Goal: Obtain resource: Download file/media

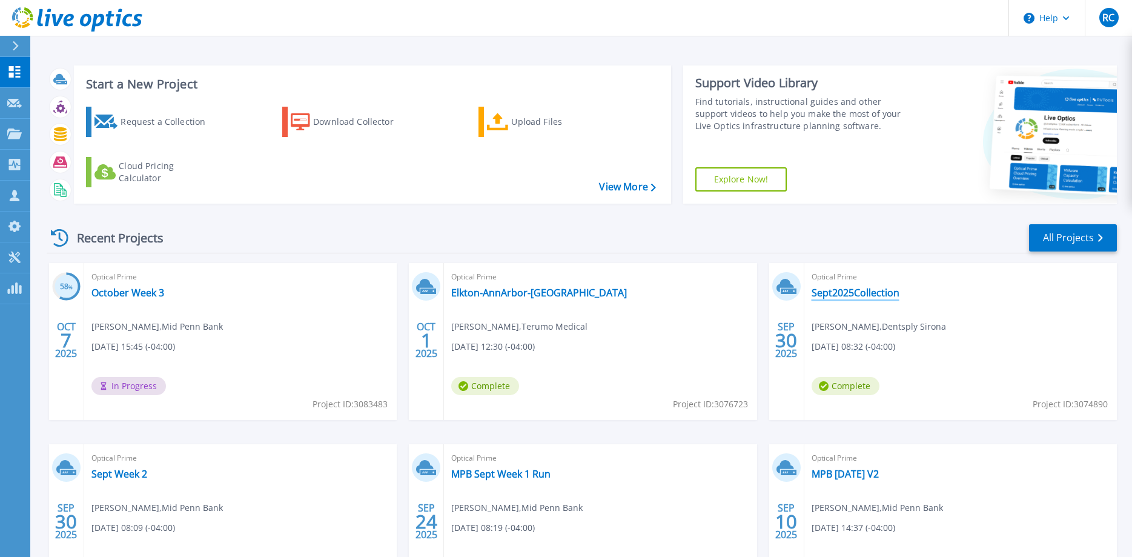
click at [843, 293] on link "Sept2025Collection" at bounding box center [856, 293] width 88 height 12
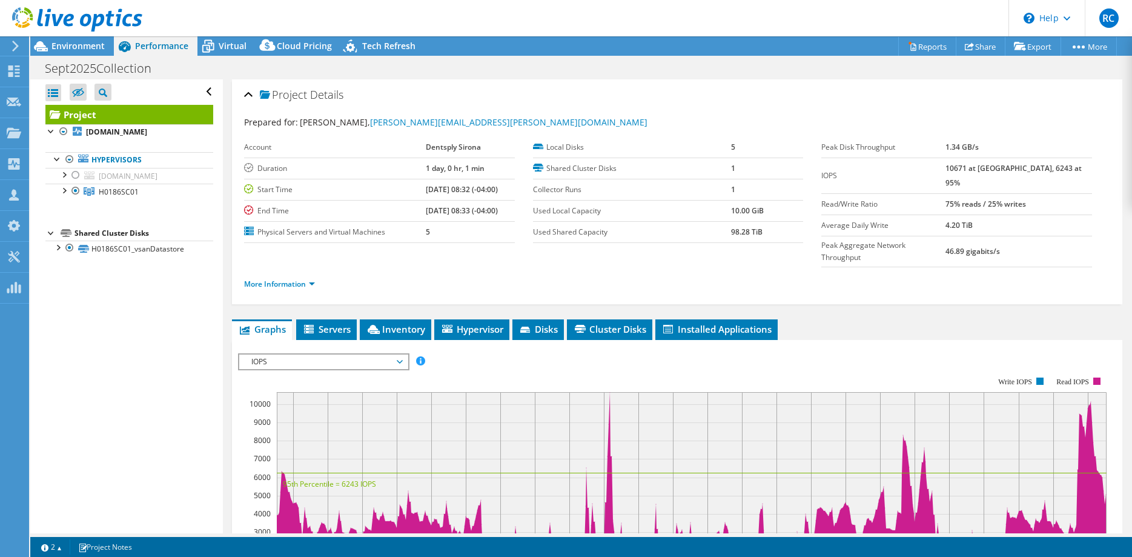
select select "USD"
click at [69, 161] on div at bounding box center [70, 159] width 12 height 15
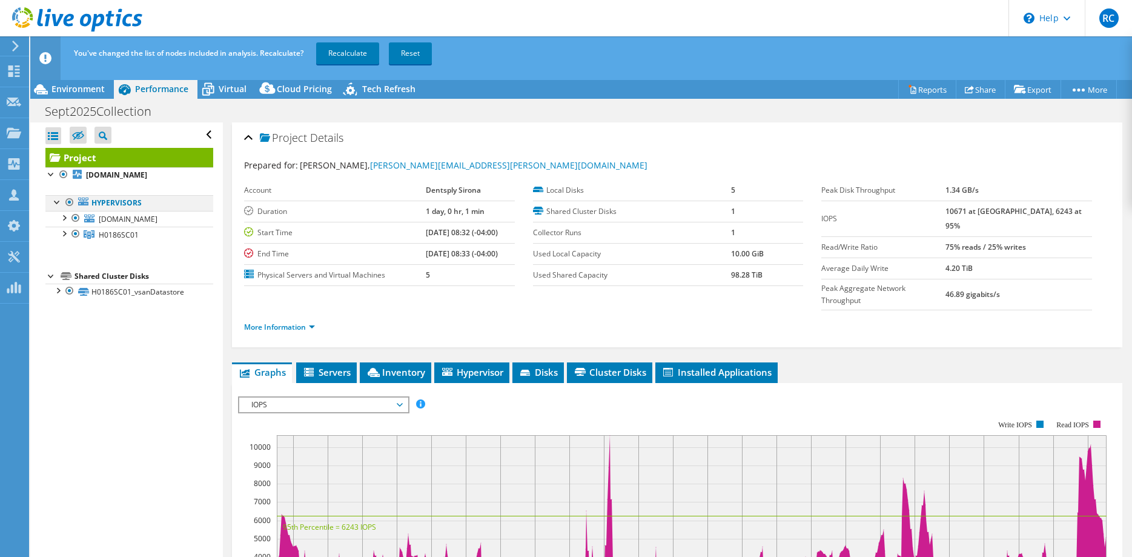
click at [67, 205] on div at bounding box center [70, 202] width 12 height 15
click at [75, 217] on div at bounding box center [76, 218] width 12 height 15
click at [355, 53] on link "Recalculate" at bounding box center [347, 53] width 63 height 22
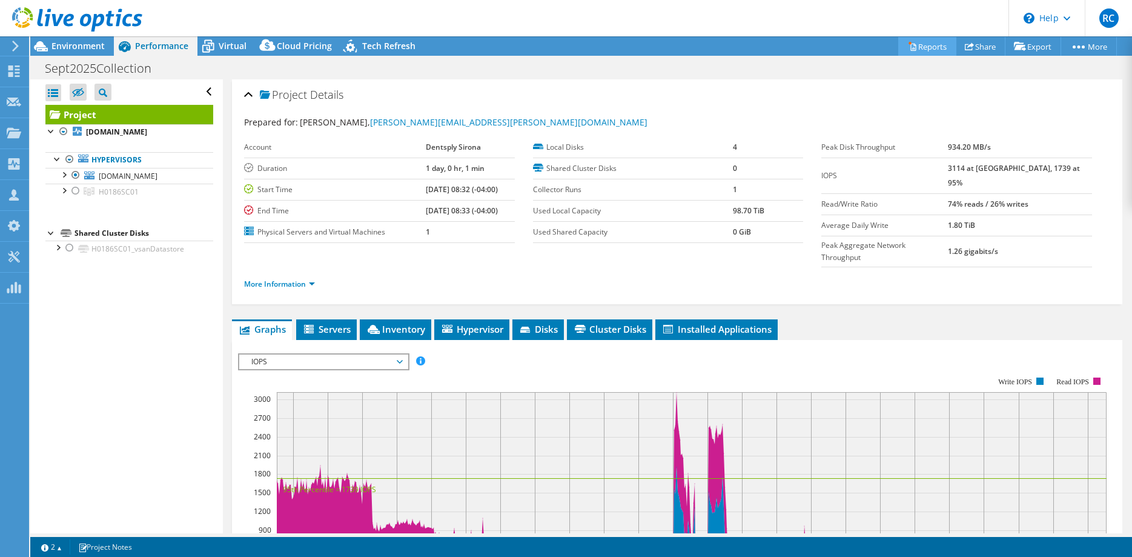
click at [920, 47] on link "Reports" at bounding box center [927, 46] width 58 height 19
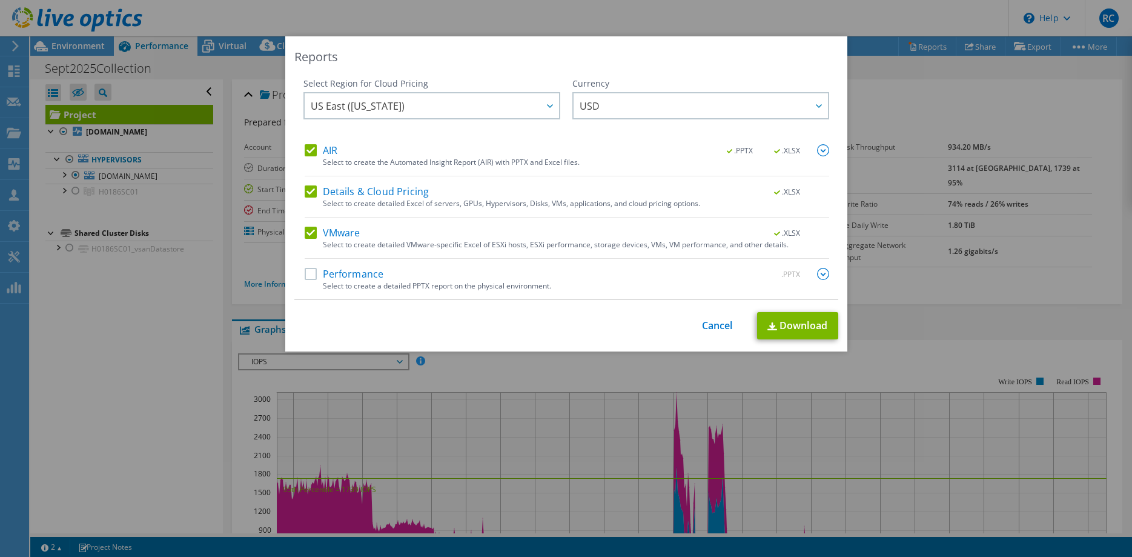
click at [311, 275] on label "Performance" at bounding box center [344, 274] width 79 height 12
click at [0, 0] on input "Performance" at bounding box center [0, 0] width 0 height 0
click at [824, 276] on img at bounding box center [823, 274] width 12 height 12
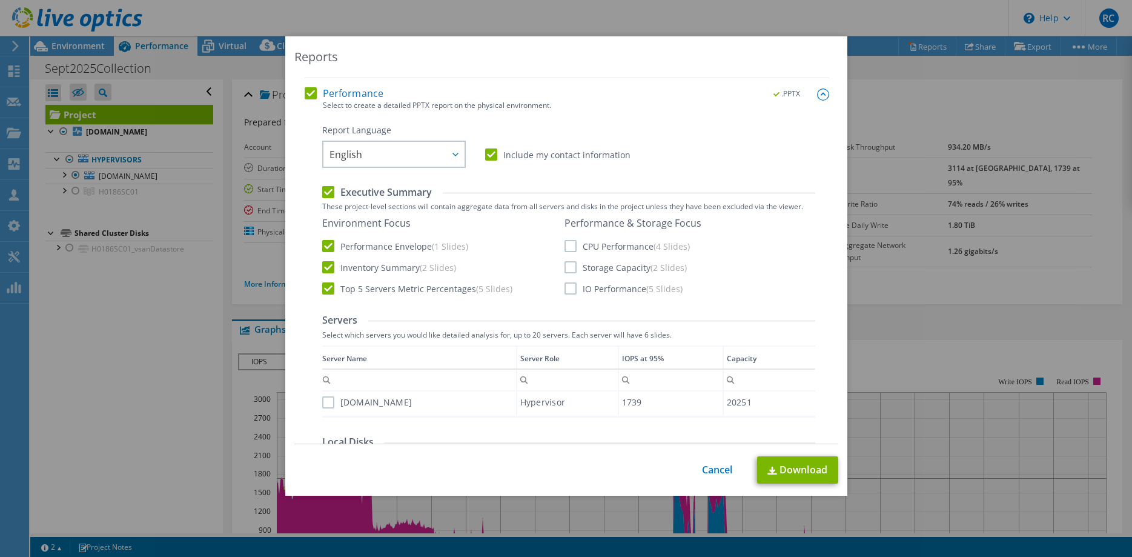
scroll to position [247, 0]
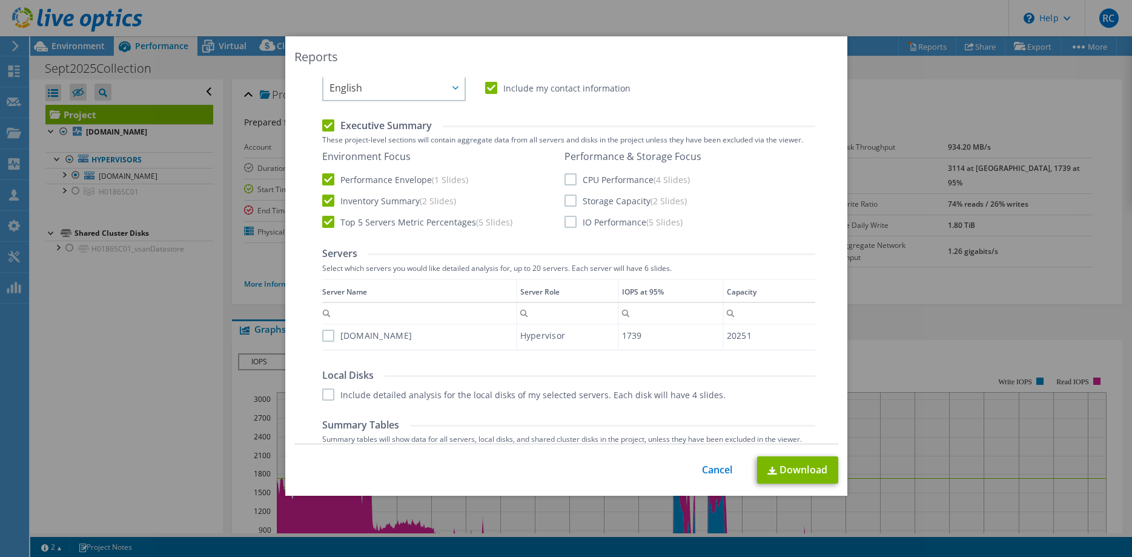
click at [570, 179] on label "CPU Performance (4 Slides)" at bounding box center [627, 179] width 125 height 12
click at [0, 0] on input "CPU Performance (4 Slides)" at bounding box center [0, 0] width 0 height 0
click at [574, 205] on label "Storage Capacity (2 Slides)" at bounding box center [626, 200] width 122 height 12
click at [0, 0] on input "Storage Capacity (2 Slides)" at bounding box center [0, 0] width 0 height 0
click at [570, 219] on label "IO Performance (5 Slides)" at bounding box center [624, 222] width 118 height 12
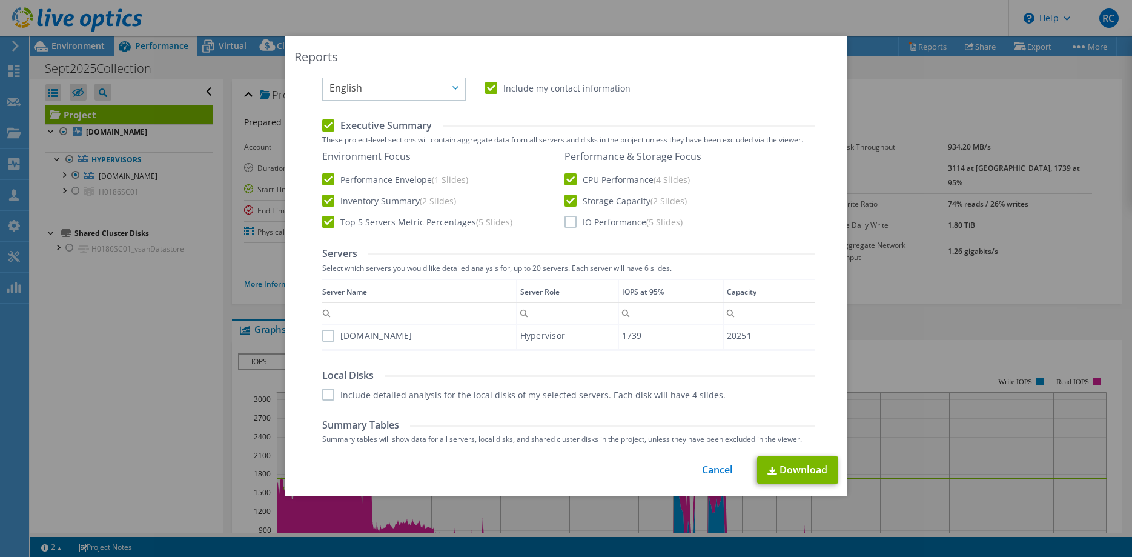
click at [0, 0] on input "IO Performance (5 Slides)" at bounding box center [0, 0] width 0 height 0
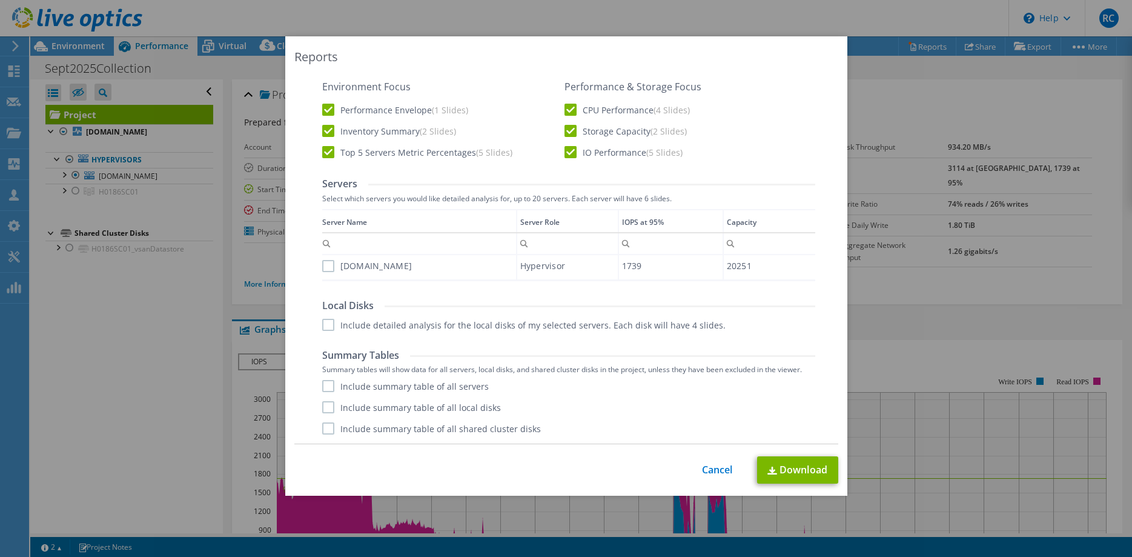
scroll to position [1, 0]
click at [330, 385] on label "Include summary table of all servers" at bounding box center [405, 386] width 167 height 12
click at [0, 0] on input "Include summary table of all servers" at bounding box center [0, 0] width 0 height 0
click at [326, 406] on label "Include summary table of all local disks" at bounding box center [411, 407] width 179 height 12
click at [0, 0] on input "Include summary table of all local disks" at bounding box center [0, 0] width 0 height 0
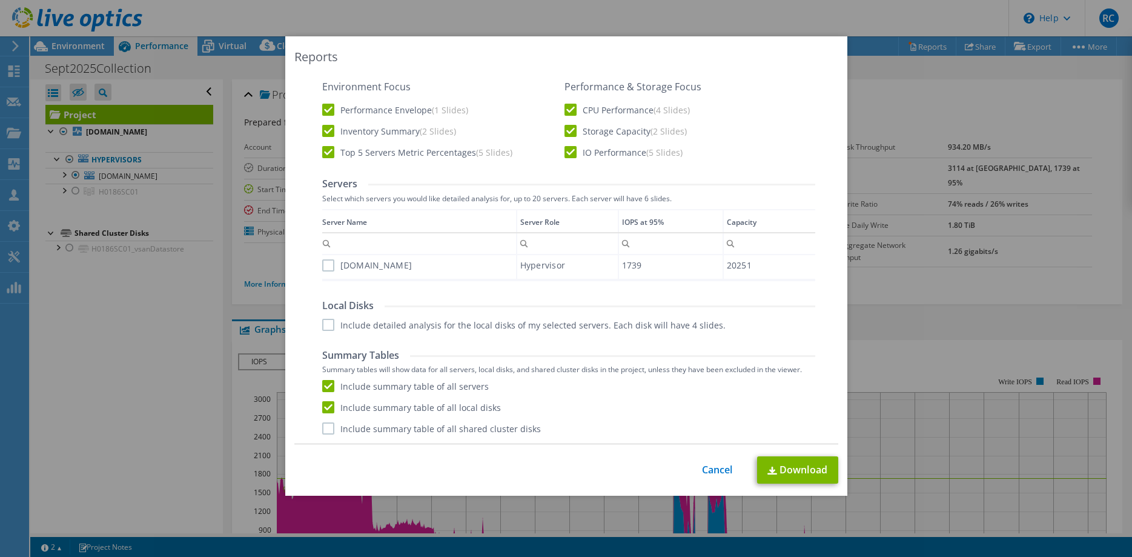
click at [327, 426] on label "Include summary table of all shared cluster disks" at bounding box center [431, 428] width 219 height 12
click at [0, 0] on input "Include summary table of all shared cluster disks" at bounding box center [0, 0] width 0 height 0
click at [780, 468] on link "Download" at bounding box center [797, 469] width 81 height 27
